Goal: Find specific page/section: Find specific page/section

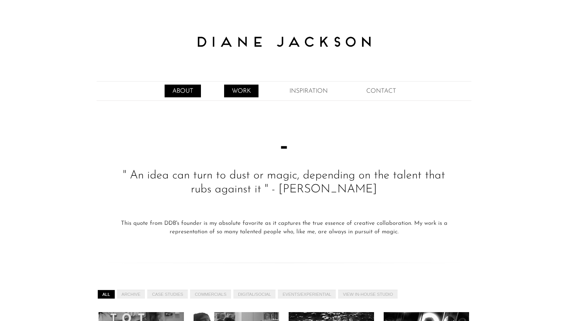
click at [181, 90] on link "ABOUT" at bounding box center [183, 91] width 36 height 13
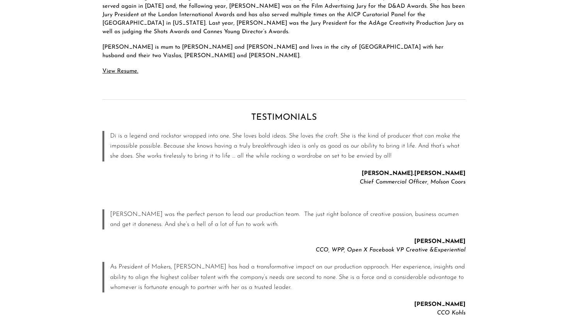
scroll to position [475, 0]
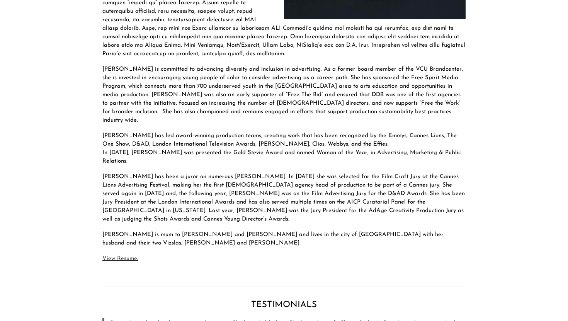
click at [132, 256] on span "View Resume." at bounding box center [120, 259] width 36 height 6
click at [117, 256] on span "View Resume." at bounding box center [120, 259] width 36 height 6
click at [115, 256] on span "View Resume." at bounding box center [120, 259] width 36 height 6
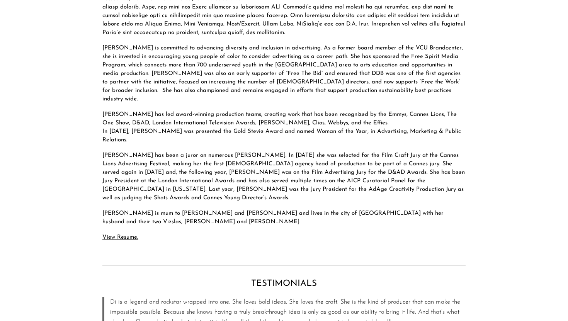
scroll to position [503, 0]
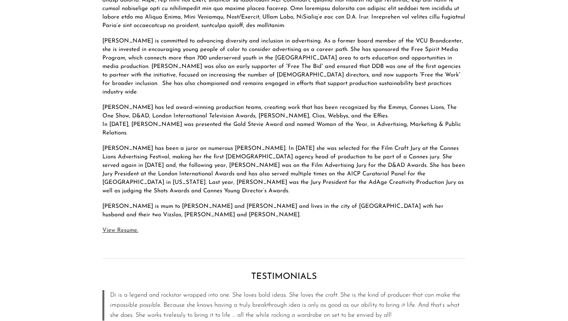
click at [119, 228] on span "View Resume." at bounding box center [120, 231] width 36 height 6
